Goal: Task Accomplishment & Management: Complete application form

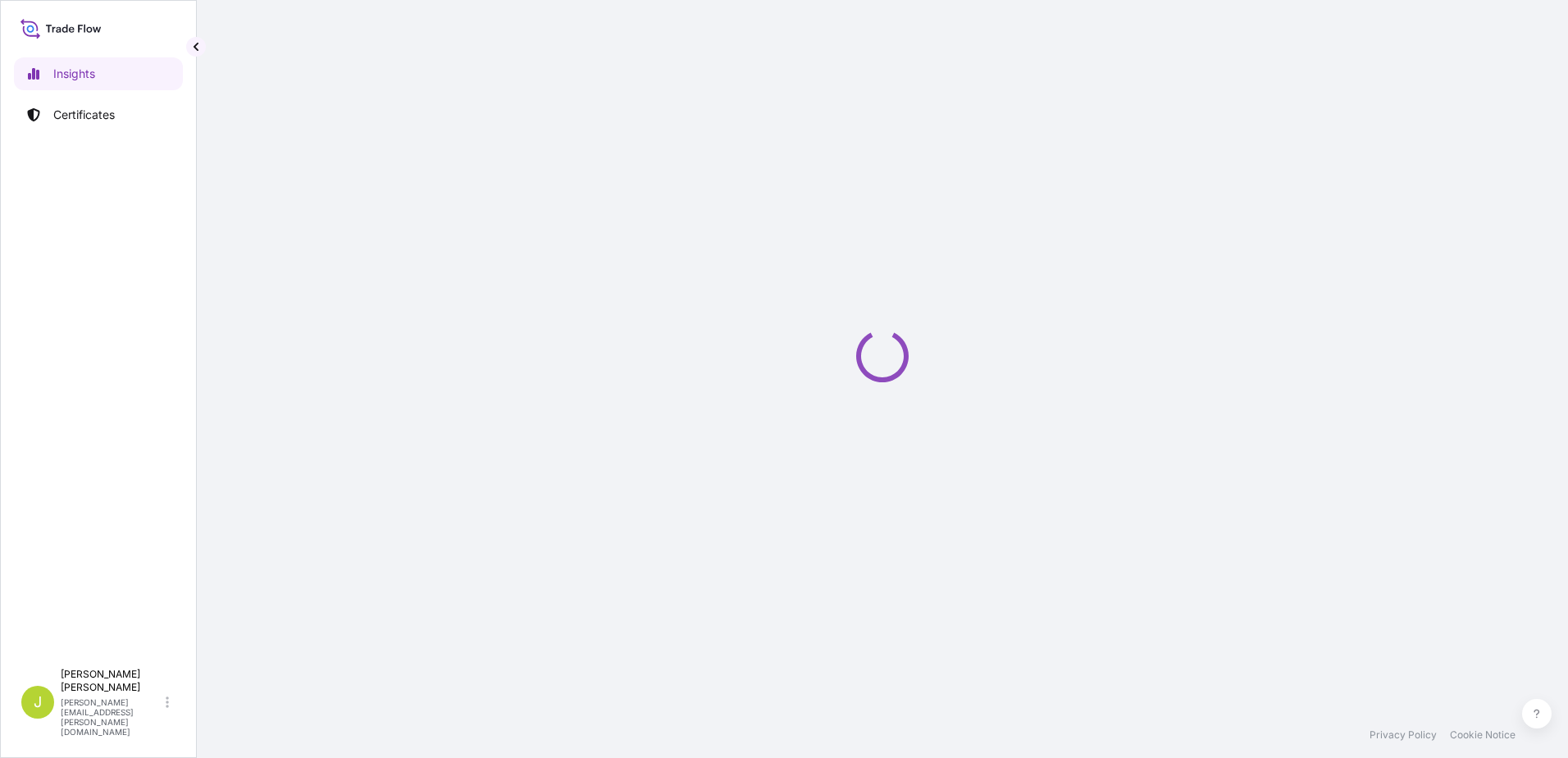
select select "2025"
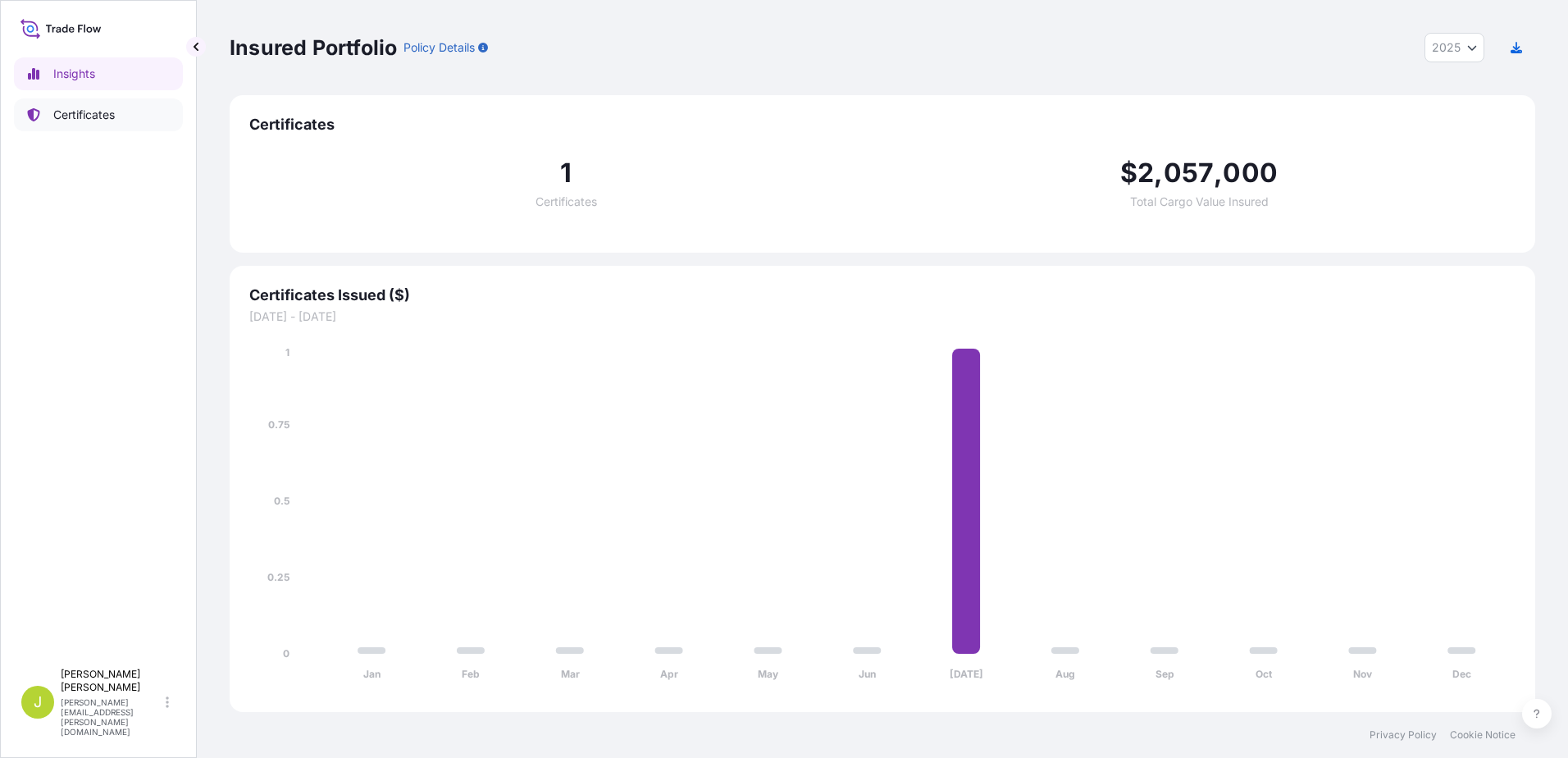
click at [75, 119] on p "Certificates" at bounding box center [84, 115] width 61 height 16
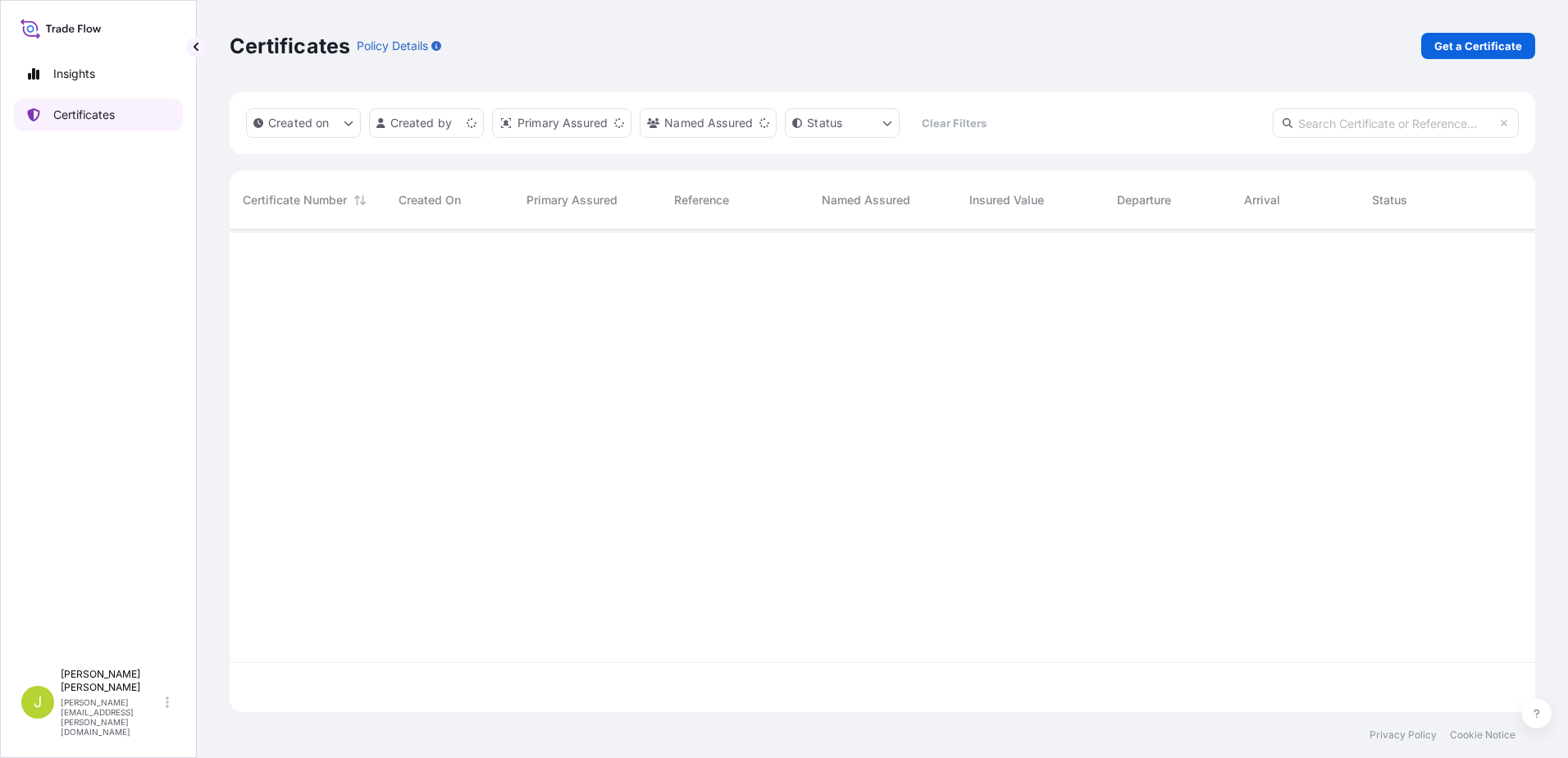
scroll to position [479, 1293]
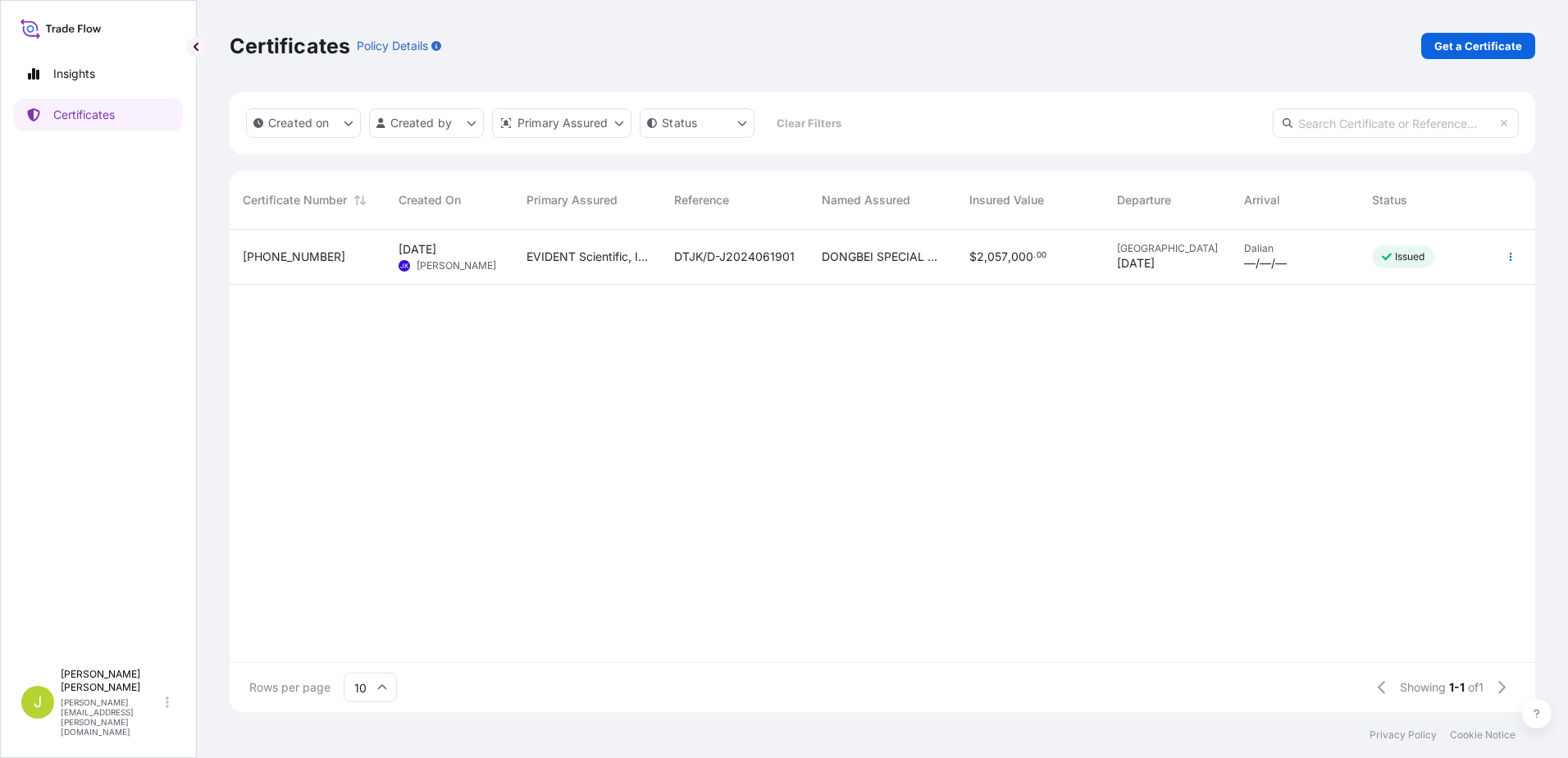
click at [276, 260] on span "[PHONE_NUMBER]" at bounding box center [293, 257] width 102 height 16
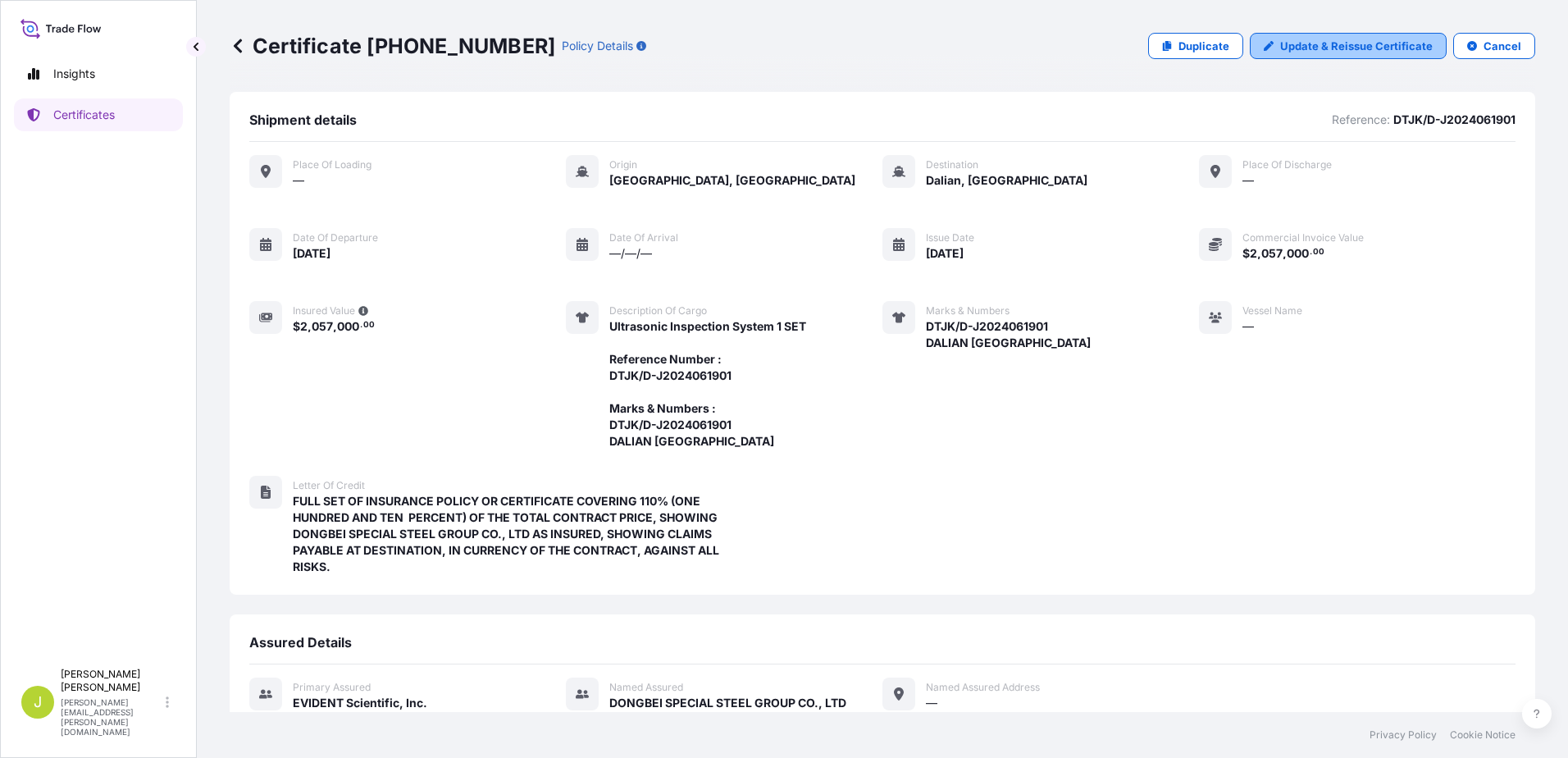
click at [1302, 46] on p "Update & Reissue Certificate" at bounding box center [1356, 45] width 153 height 16
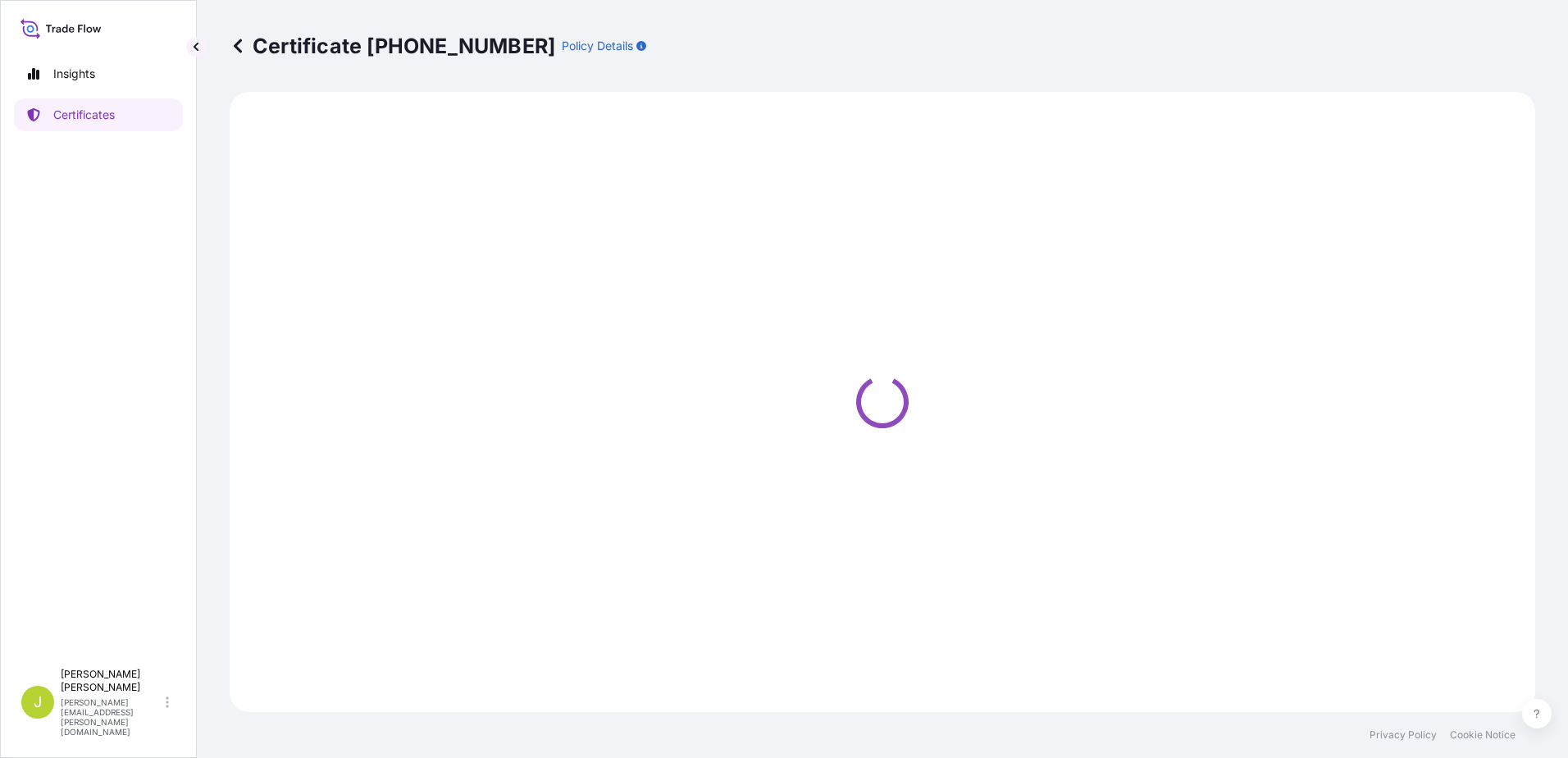
select select "Water"
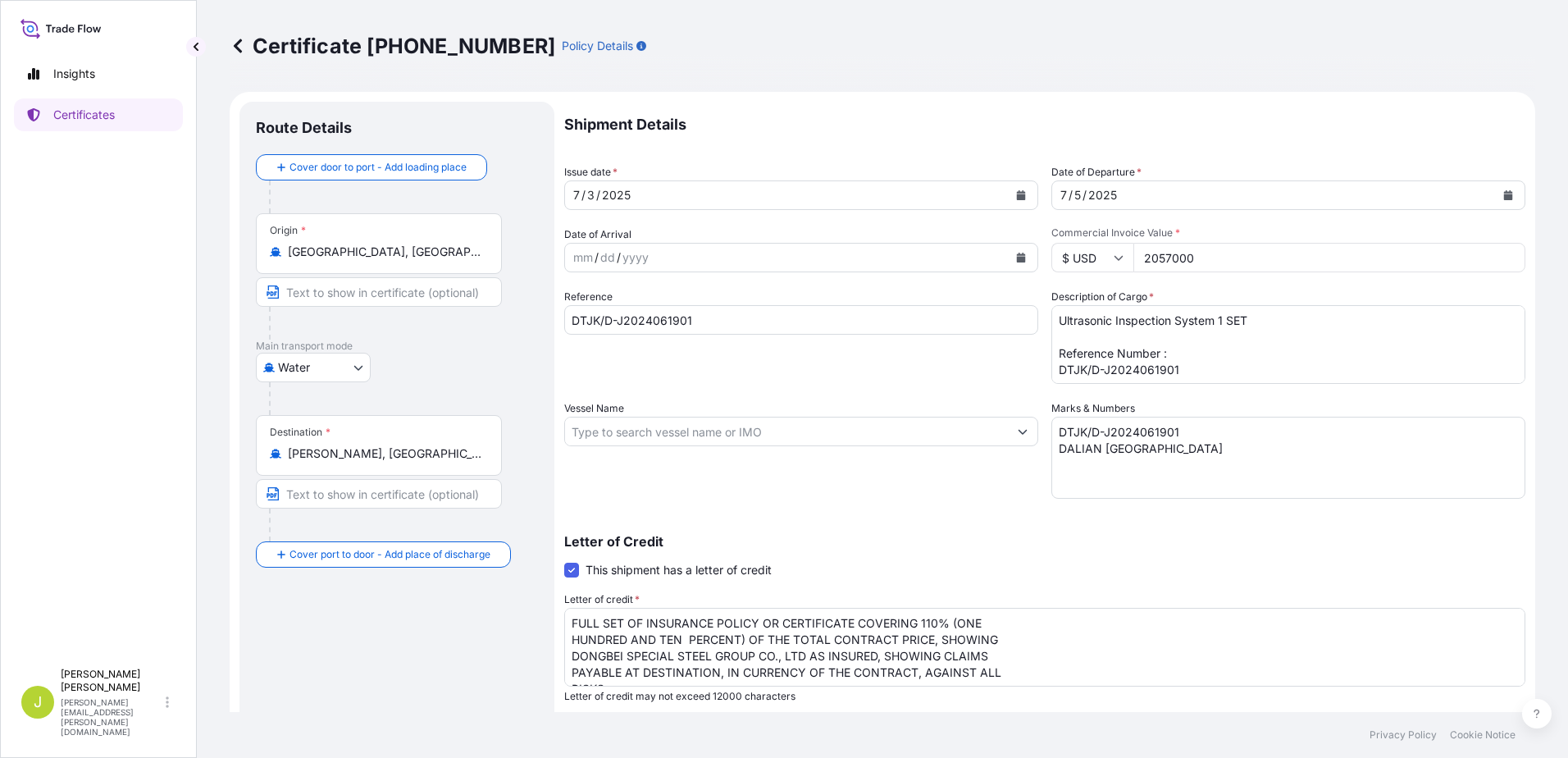
select select "32027"
